Goal: Download file/media

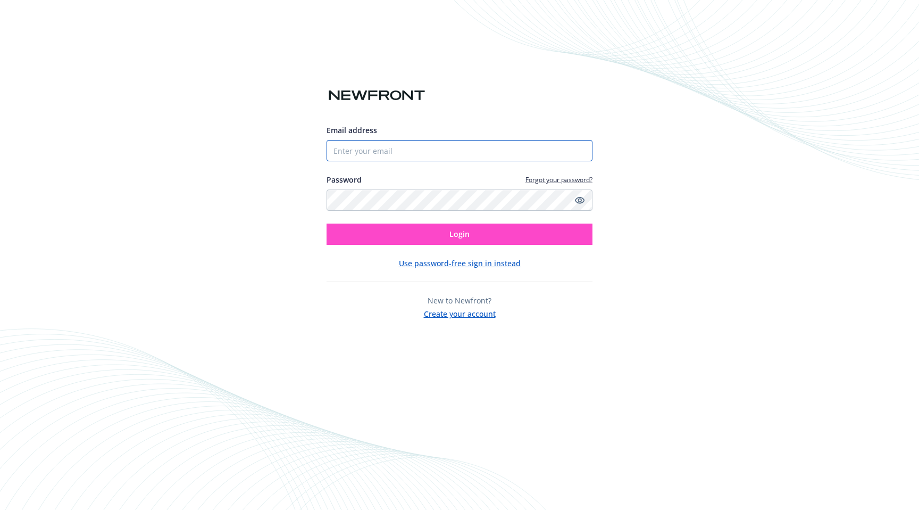
type input "[EMAIL_ADDRESS][DOMAIN_NAME]"
click at [479, 231] on button "Login" at bounding box center [460, 233] width 266 height 21
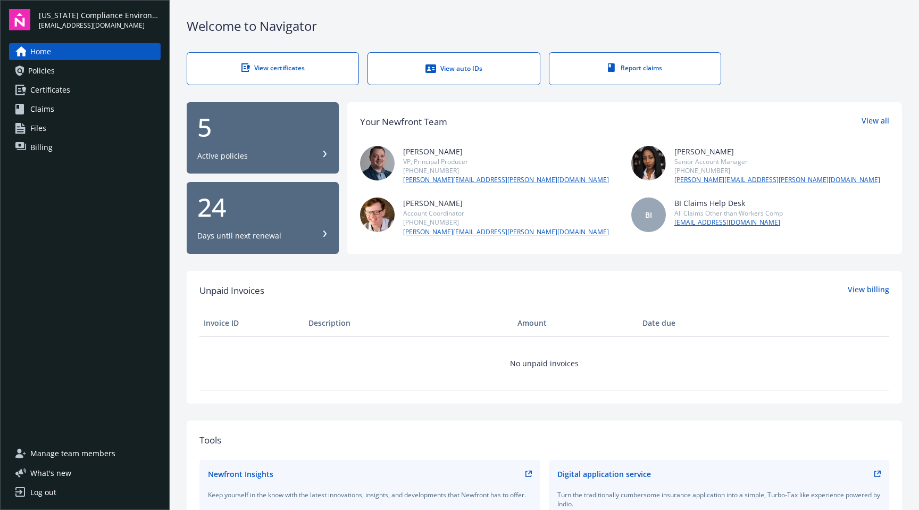
click at [56, 74] on link "Policies" at bounding box center [85, 70] width 152 height 17
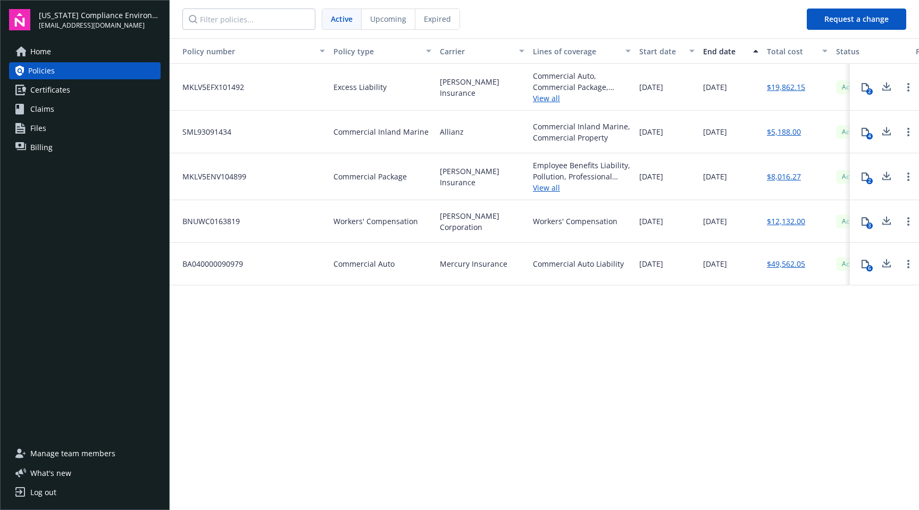
click at [33, 53] on span "Home" at bounding box center [40, 51] width 21 height 17
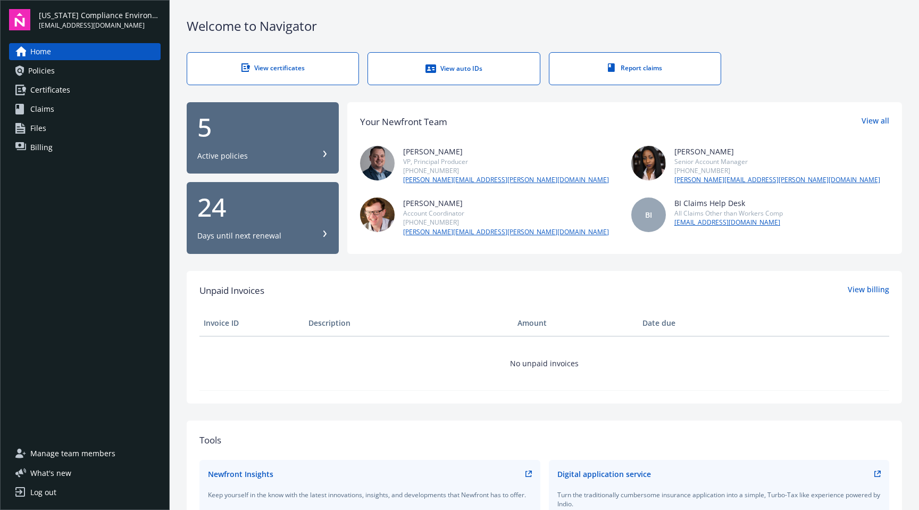
click at [445, 75] on link "View auto IDs" at bounding box center [454, 68] width 172 height 33
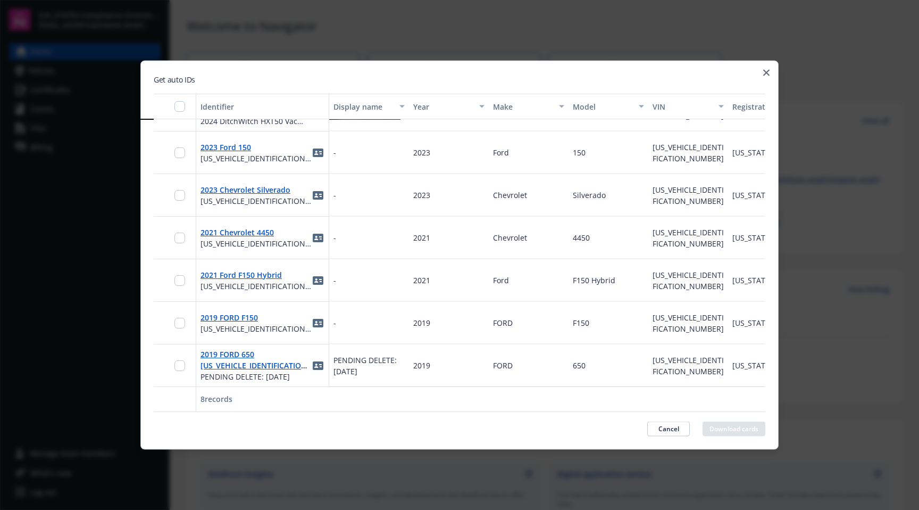
scroll to position [81, 0]
click at [240, 352] on link "2019 FORD 650 [US_VEHICLE_IDENTIFICATION_NUMBER]" at bounding box center [256, 365] width 110 height 32
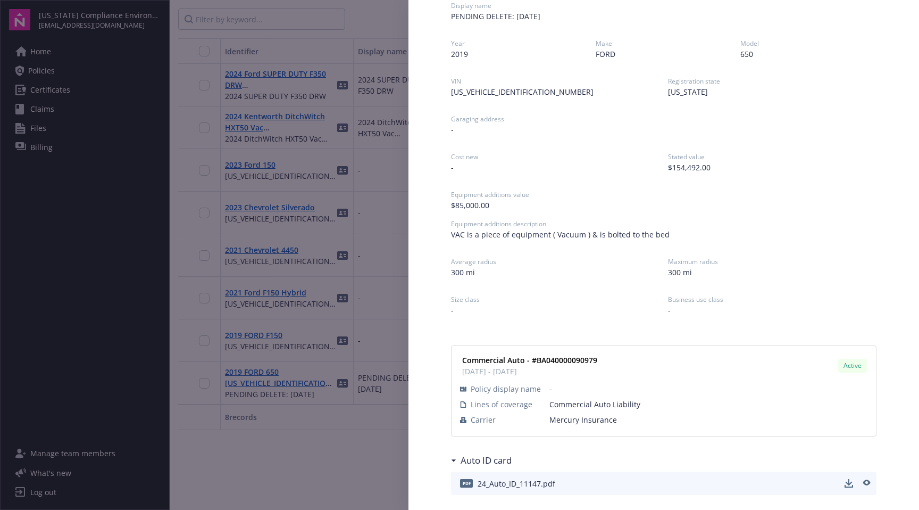
scroll to position [76, 0]
click at [591, 486] on div "pdf 24_Auto_ID_11147.pdf" at bounding box center [664, 480] width 426 height 23
click at [846, 480] on icon "download" at bounding box center [849, 480] width 7 height 6
